Goal: Find specific page/section: Find specific page/section

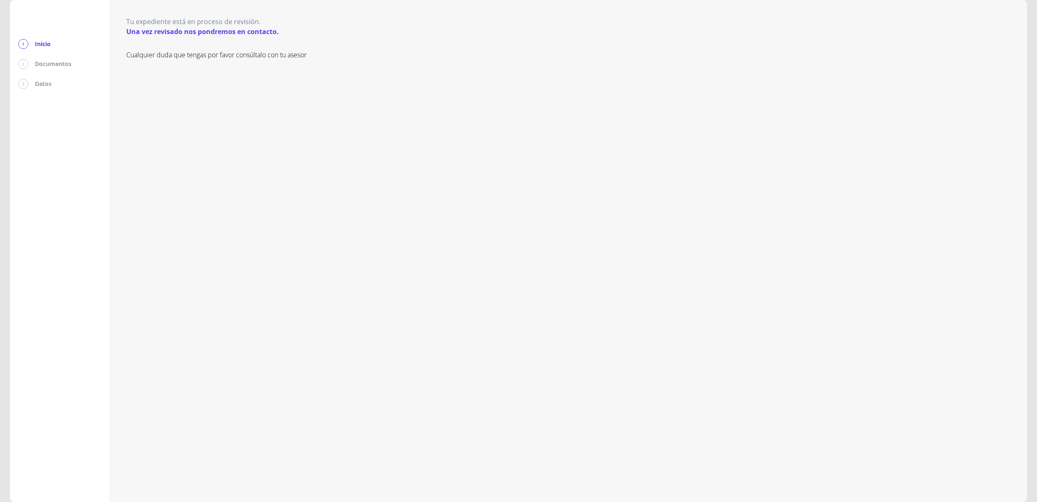
click at [58, 64] on p "Documentos" at bounding box center [53, 64] width 37 height 8
click at [47, 87] on p "Datos" at bounding box center [43, 84] width 17 height 8
